Goal: Find specific page/section: Find specific page/section

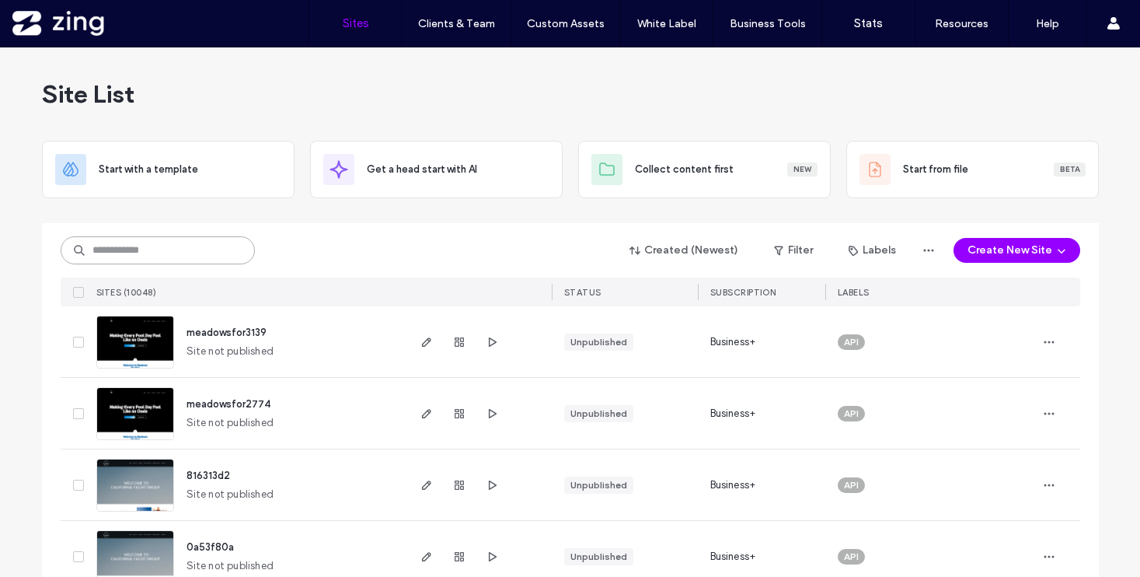
click at [120, 248] on input at bounding box center [158, 250] width 194 height 28
paste input "*****"
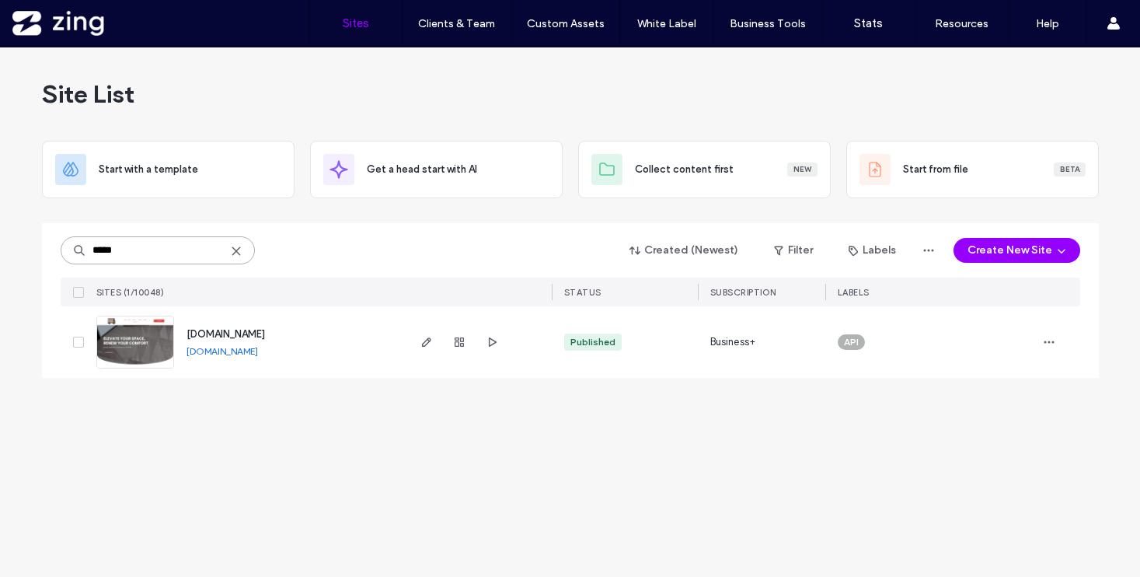
type input "*****"
click at [134, 340] on img at bounding box center [135, 369] width 76 height 106
